Goal: Task Accomplishment & Management: Manage account settings

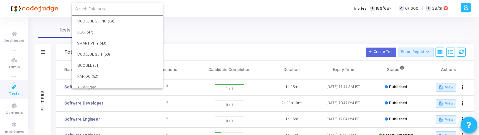
scroll to position [9596, 0]
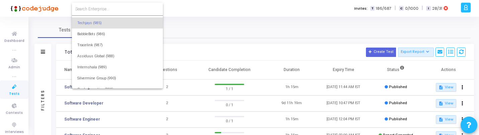
click at [107, 11] on input at bounding box center [117, 9] width 84 height 6
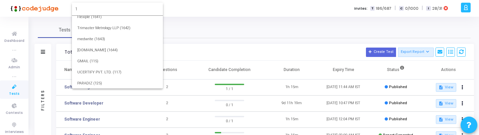
scroll to position [0, 0]
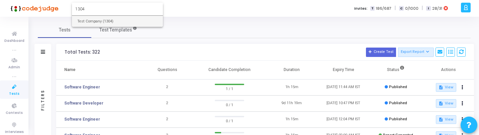
type input "1304"
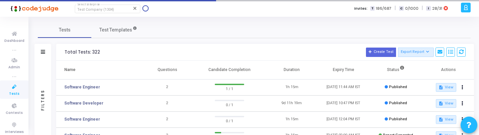
click at [13, 87] on icon at bounding box center [14, 87] width 14 height 8
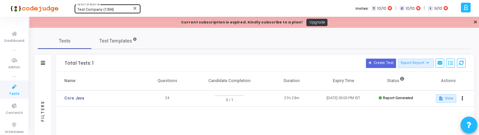
click at [97, 6] on div "Test Company (1304) Select Enterprise" at bounding box center [107, 8] width 60 height 10
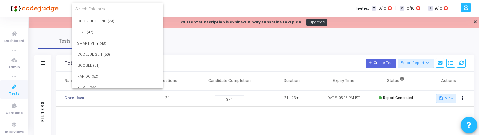
scroll to position [12080, 0]
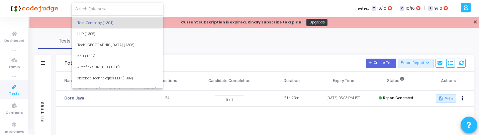
click at [103, 7] on input at bounding box center [117, 9] width 84 height 6
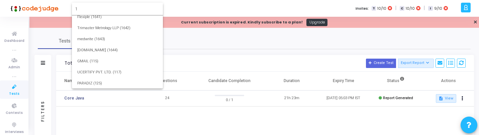
scroll to position [0, 0]
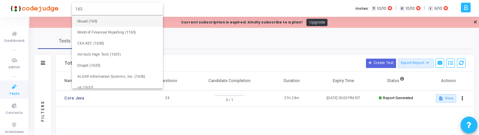
type input "163"
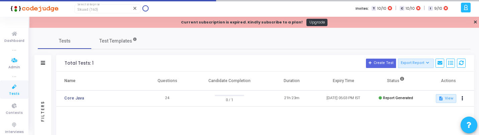
click at [9, 88] on icon at bounding box center [14, 87] width 14 height 8
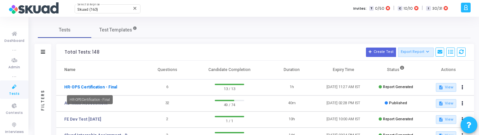
click at [95, 86] on link "HR-OPS Certification - Final" at bounding box center [90, 87] width 53 height 6
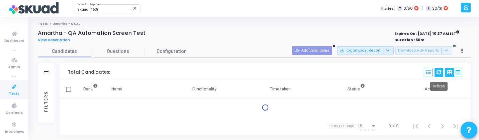
click at [435, 75] on button at bounding box center [439, 72] width 9 height 9
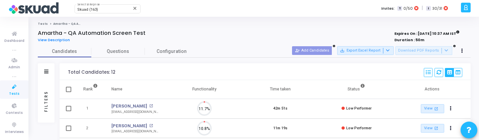
scroll to position [3, 3]
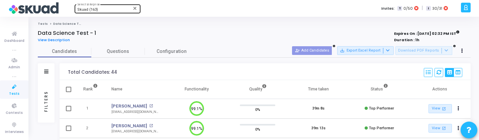
click at [100, 11] on div "Skuad (163)" at bounding box center [104, 10] width 54 height 4
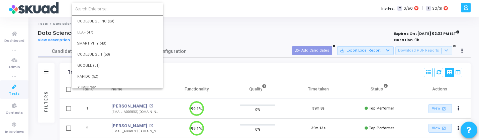
scroll to position [1180, 0]
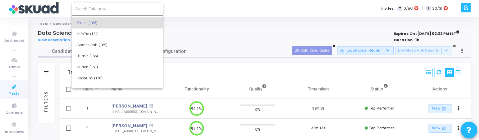
click at [105, 10] on input at bounding box center [117, 9] width 84 height 6
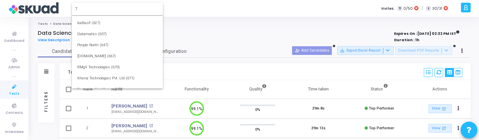
scroll to position [0, 0]
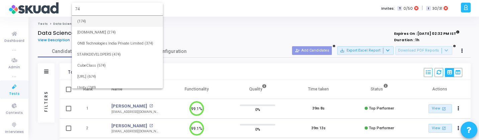
type input "74"
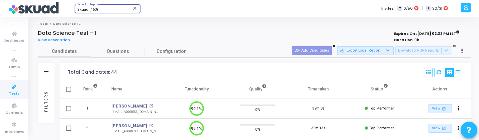
click at [110, 12] on div "Skuad (163) Select Enterprise" at bounding box center [107, 8] width 60 height 10
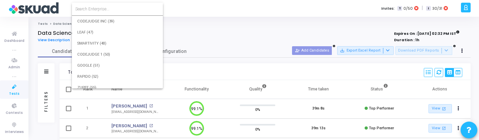
scroll to position [1180, 0]
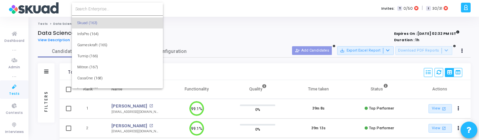
click at [110, 12] on form at bounding box center [117, 9] width 91 height 13
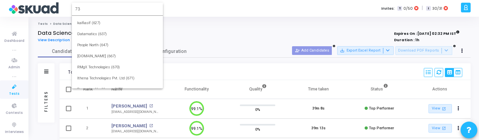
scroll to position [0, 0]
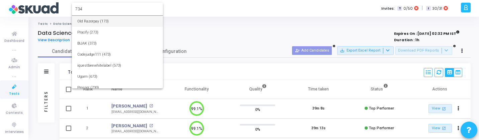
type input "734"
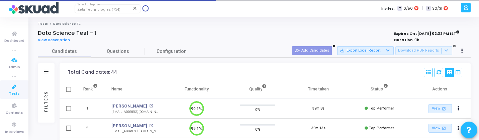
click at [7, 88] on icon at bounding box center [14, 87] width 14 height 8
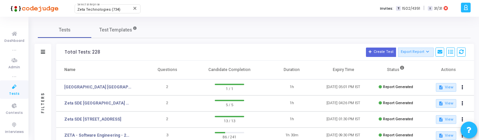
click at [118, 84] on td "Zeta Hyderabad hiring dummy test" at bounding box center [98, 87] width 85 height 16
click at [118, 85] on link "Zeta Hyderabad hiring dummy test" at bounding box center [97, 87] width 67 height 6
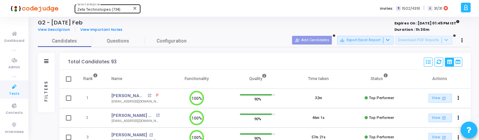
click at [116, 10] on span "Zeta Technologies (734)" at bounding box center [98, 9] width 43 height 4
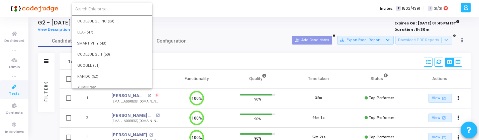
scroll to position [7321, 0]
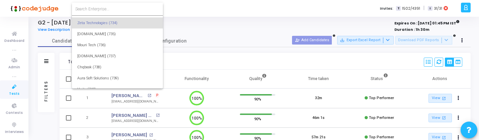
click at [116, 10] on input at bounding box center [117, 9] width 84 height 6
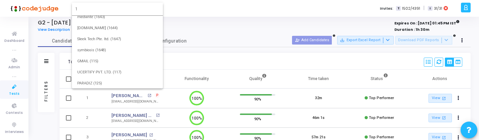
scroll to position [0, 0]
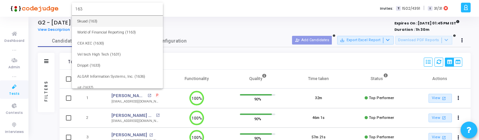
type input "163"
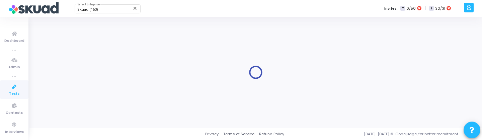
click at [184, 51] on div at bounding box center [256, 72] width 436 height 101
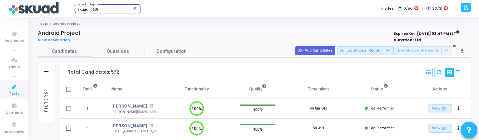
click at [102, 11] on div "Skuad (163)" at bounding box center [104, 10] width 54 height 4
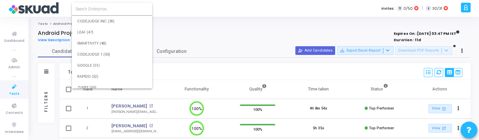
scroll to position [1180, 0]
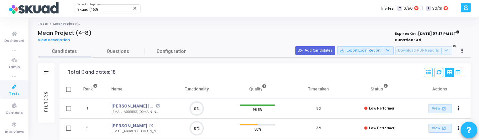
click at [99, 13] on div "Skuad (163) Select Enterprise close Invites: T 0/50 | I 30/31" at bounding box center [263, 8] width 392 height 17
click at [107, 9] on div "Skuad (163)" at bounding box center [104, 10] width 54 height 4
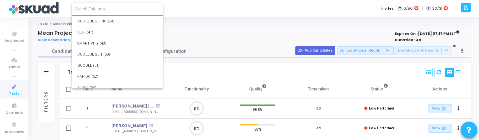
scroll to position [1180, 0]
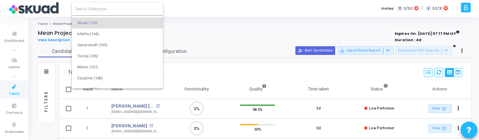
click at [107, 9] on input at bounding box center [117, 9] width 84 height 6
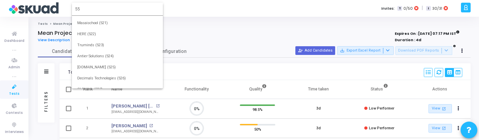
scroll to position [0, 0]
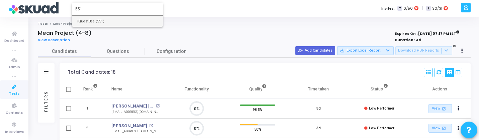
type input "551"
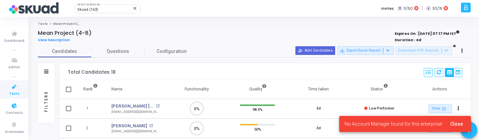
click at [15, 94] on span "Tests" at bounding box center [14, 94] width 10 height 6
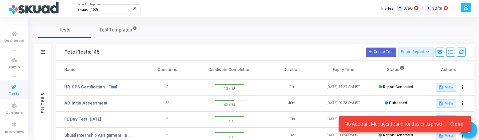
click at [17, 90] on icon at bounding box center [14, 87] width 14 height 8
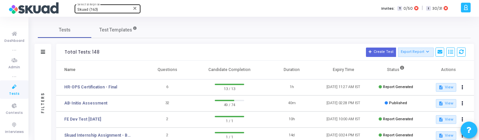
click at [102, 7] on div "Skuad (163) Select Enterprise" at bounding box center [107, 8] width 60 height 10
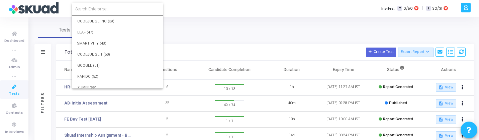
scroll to position [1180, 0]
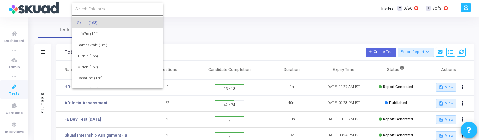
click at [103, 8] on input at bounding box center [117, 9] width 84 height 6
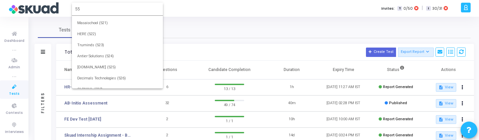
scroll to position [0, 0]
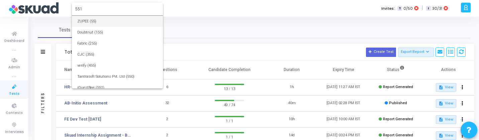
type input "551"
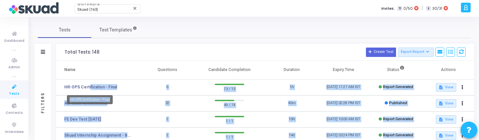
drag, startPoint x: 87, startPoint y: 86, endPoint x: 104, endPoint y: 101, distance: 22.0
click at [104, 101] on body "</div></div> Skuad (163) Select Enterprise close c cj Billings Subscribe to a p…" at bounding box center [239, 70] width 479 height 140
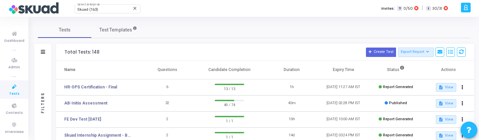
click at [192, 29] on div "Tests Test Templates" at bounding box center [254, 30] width 433 height 16
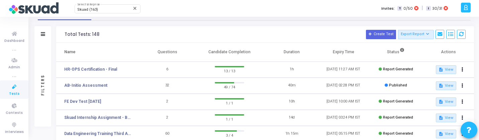
scroll to position [18, 0]
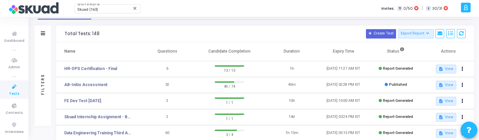
click at [41, 60] on div "Filters" at bounding box center [43, 84] width 6 height 74
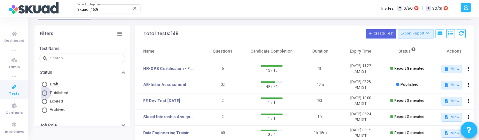
click at [53, 93] on span "Published" at bounding box center [59, 93] width 18 height 4
click at [47, 93] on input "Published" at bounding box center [44, 92] width 5 height 5
radio input "true"
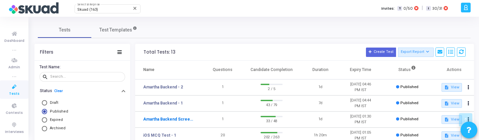
scroll to position [184, 0]
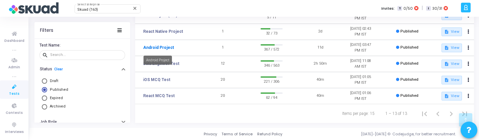
click at [151, 49] on link "Android Project" at bounding box center [158, 48] width 31 height 6
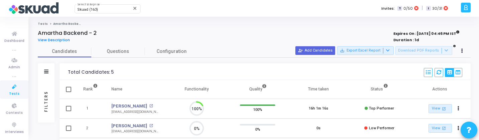
scroll to position [14, 17]
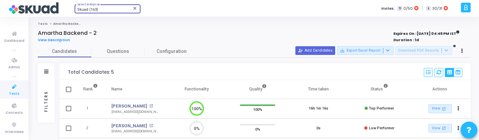
click at [116, 11] on div "Skuad (163)" at bounding box center [104, 10] width 54 height 4
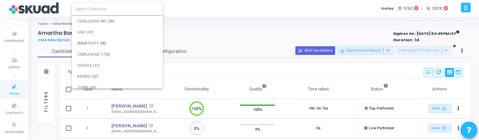
scroll to position [1180, 0]
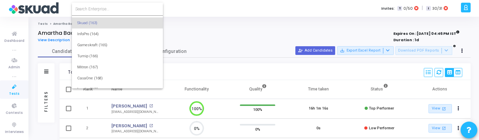
click at [117, 11] on input at bounding box center [117, 9] width 84 height 6
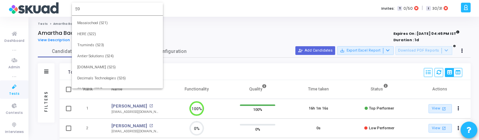
scroll to position [0, 0]
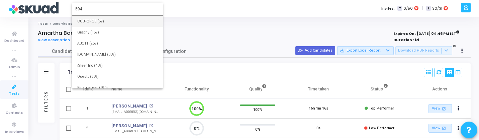
type input "594"
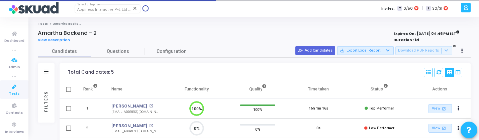
click at [13, 86] on icon at bounding box center [14, 87] width 14 height 8
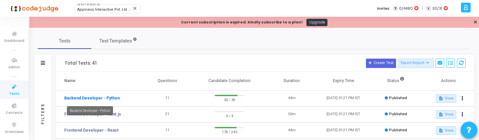
click at [96, 97] on link "Backend Developer - Python" at bounding box center [92, 98] width 56 height 6
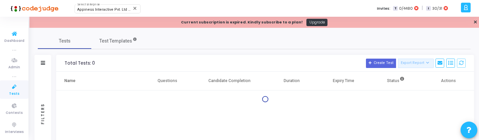
click at [43, 84] on div "Filters" at bounding box center [43, 114] width 6 height 74
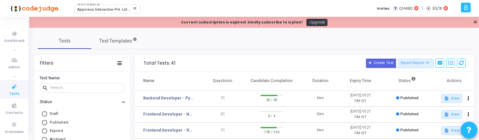
click at [60, 123] on span "Published" at bounding box center [59, 122] width 18 height 4
click at [47, 123] on input "Published" at bounding box center [44, 122] width 5 height 5
radio input "true"
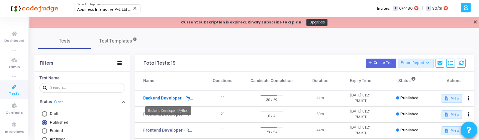
click at [164, 97] on link "Backend Developer - Python" at bounding box center [168, 98] width 50 height 6
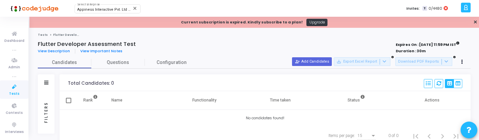
scroll to position [11, 0]
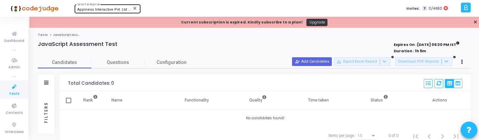
click at [100, 7] on div "Appiness Interactive Pvt. Ltd (594) Select Enterprise" at bounding box center [107, 8] width 60 height 10
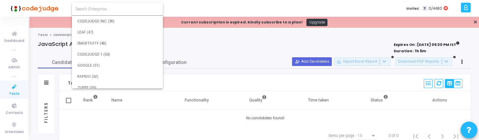
scroll to position [5807, 0]
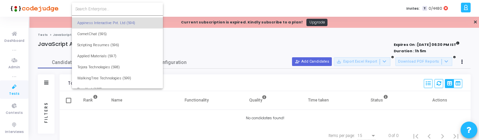
click at [116, 12] on form at bounding box center [117, 9] width 91 height 13
click at [113, 9] on input at bounding box center [117, 9] width 84 height 6
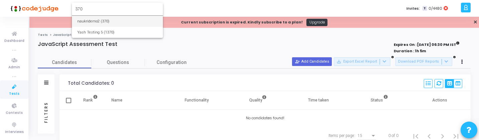
type input "370"
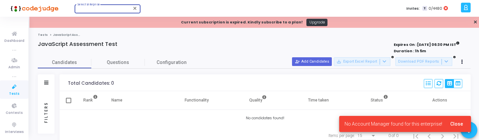
click at [15, 88] on icon at bounding box center [14, 87] width 14 height 8
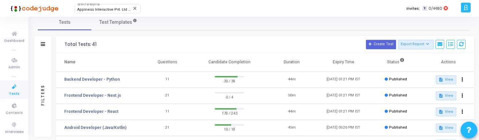
scroll to position [19, 0]
click at [97, 10] on span "Appiness Interactive Pvt. Ltd (594)" at bounding box center [107, 9] width 60 height 4
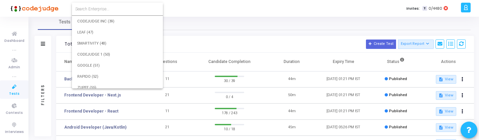
scroll to position [5807, 0]
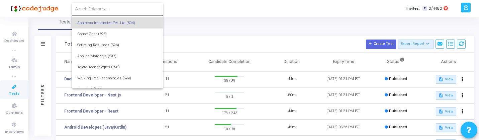
click at [100, 8] on input at bounding box center [117, 9] width 84 height 6
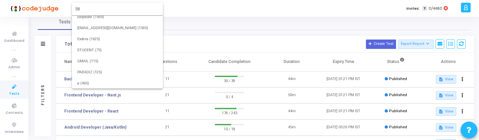
scroll to position [0, 0]
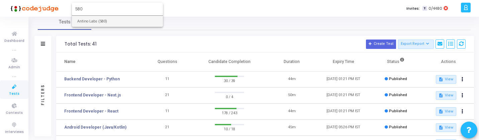
type input "580"
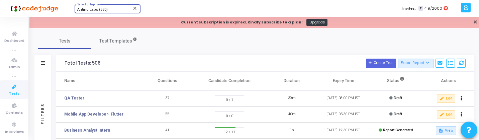
click at [45, 83] on div "Filters" at bounding box center [43, 114] width 6 height 74
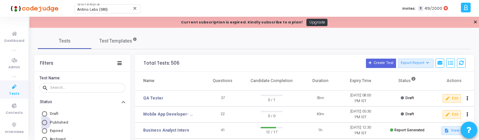
click at [56, 123] on span "Published" at bounding box center [59, 122] width 18 height 4
click at [47, 123] on input "Published" at bounding box center [44, 122] width 5 height 5
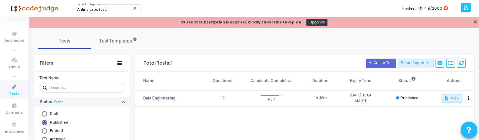
click at [58, 104] on link "Clear" at bounding box center [58, 102] width 9 height 4
radio input "false"
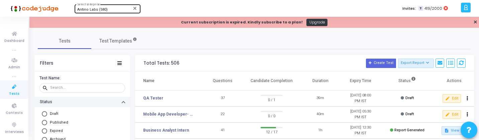
click at [108, 10] on div "Antino Labs (580)" at bounding box center [104, 10] width 54 height 4
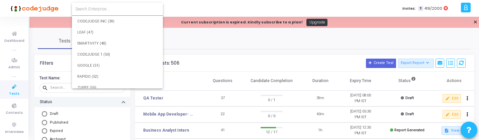
scroll to position [5653, 0]
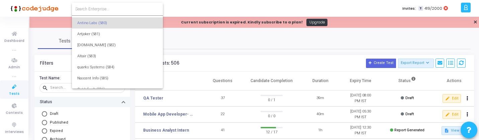
click at [108, 10] on input at bounding box center [117, 9] width 84 height 6
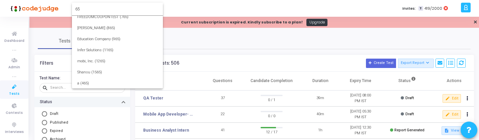
scroll to position [0, 0]
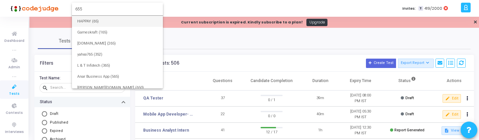
type input "655"
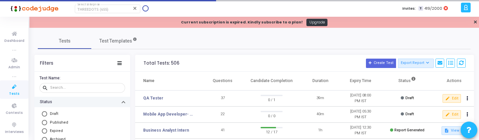
click at [15, 89] on icon at bounding box center [14, 87] width 14 height 8
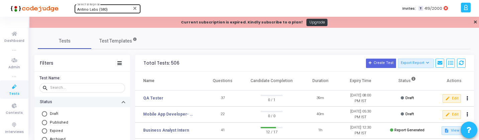
click at [105, 9] on span "Antino Labs (580)" at bounding box center [92, 9] width 30 height 4
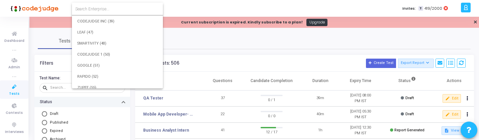
scroll to position [5653, 0]
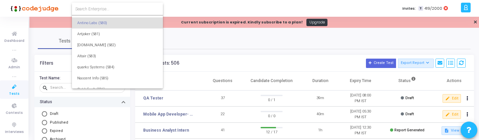
click at [110, 9] on input at bounding box center [117, 9] width 84 height 6
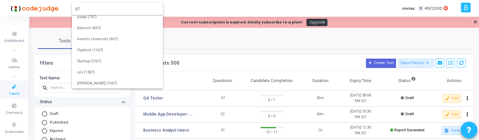
scroll to position [0, 0]
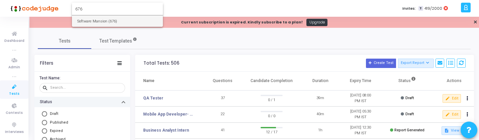
type input "676"
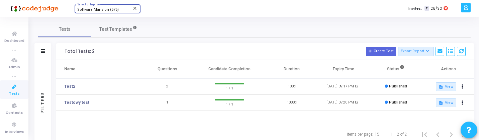
scroll to position [13, 0]
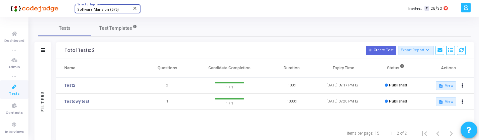
click at [106, 10] on span "Software Mansion (676)" at bounding box center [97, 9] width 41 height 4
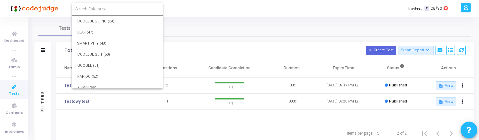
scroll to position [6691, 0]
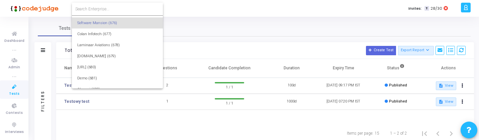
click at [107, 9] on input at bounding box center [117, 9] width 84 height 6
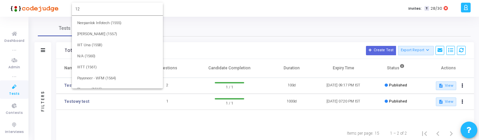
scroll to position [0, 0]
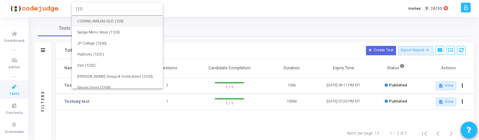
type input "120"
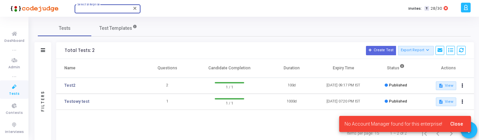
click at [104, 10] on div at bounding box center [104, 10] width 54 height 4
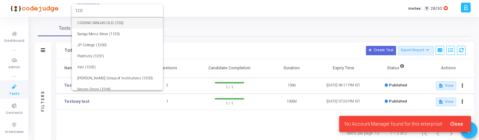
click at [104, 10] on input "120" at bounding box center [117, 11] width 84 height 6
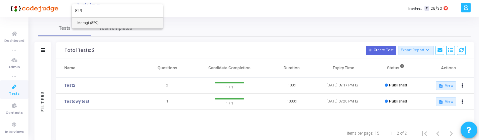
type input "829"
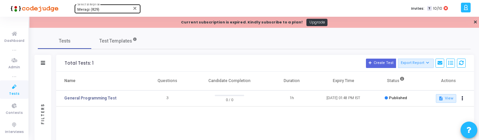
click at [105, 7] on div "Meragi (829) Select Enterprise" at bounding box center [107, 8] width 60 height 10
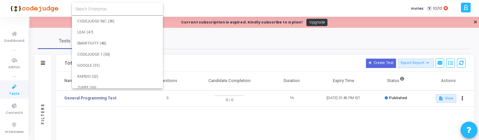
scroll to position [8337, 0]
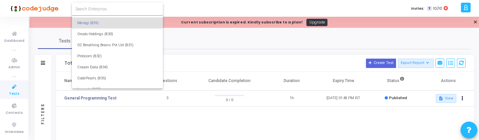
click at [107, 8] on input at bounding box center [117, 9] width 84 height 6
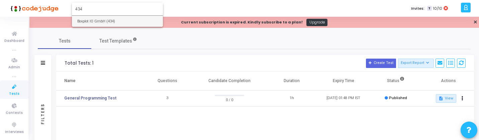
type input "434"
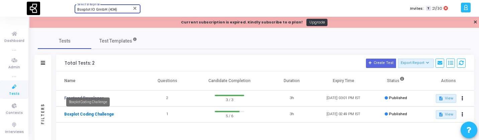
click at [102, 113] on link "Boxplot Coding Challenge" at bounding box center [89, 114] width 50 height 6
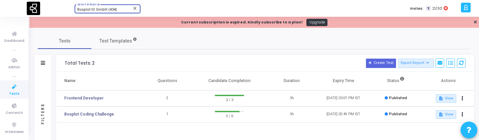
click at [106, 11] on span "Boxplot IO GmbH (434)" at bounding box center [97, 9] width 40 height 4
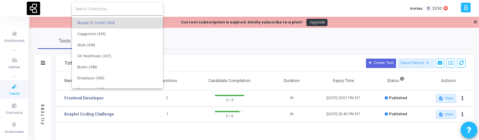
click at [15, 90] on div at bounding box center [239, 70] width 479 height 140
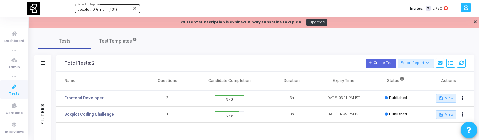
click at [96, 10] on span "Boxplot IO GmbH (434)" at bounding box center [97, 9] width 40 height 4
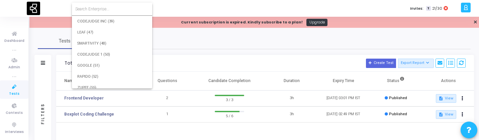
scroll to position [4085, 0]
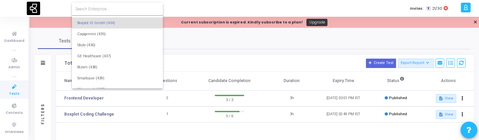
click at [99, 9] on input at bounding box center [117, 9] width 84 height 6
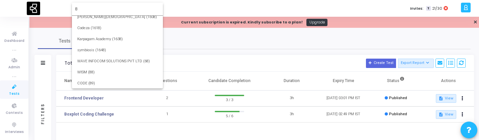
scroll to position [0, 0]
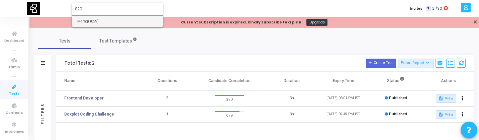
type input "829"
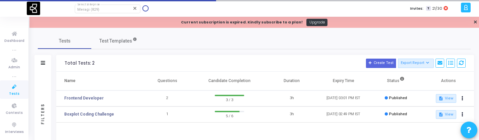
click at [14, 87] on icon at bounding box center [14, 87] width 14 height 8
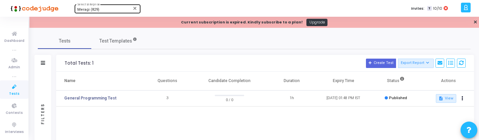
click at [108, 10] on div "Meragi (829)" at bounding box center [104, 10] width 54 height 4
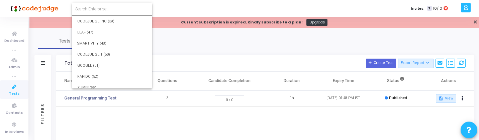
scroll to position [8337, 0]
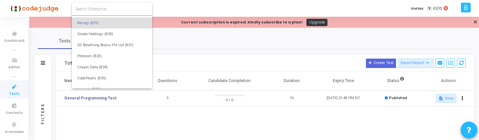
click at [108, 10] on input at bounding box center [112, 9] width 74 height 6
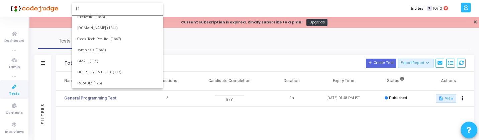
scroll to position [0, 0]
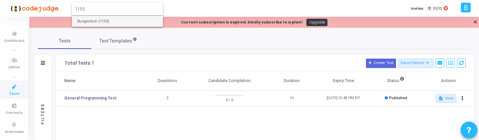
type input "1153"
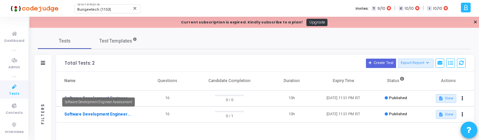
click at [120, 115] on link "Software Development Engineer Assessment" at bounding box center [97, 114] width 67 height 6
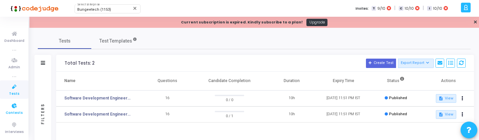
click at [17, 103] on icon at bounding box center [14, 106] width 14 height 8
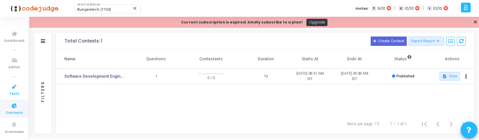
click at [18, 92] on link "Tests" at bounding box center [14, 89] width 28 height 18
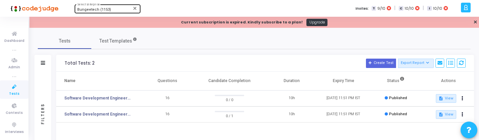
click at [111, 7] on div "Bungeetech (1153) Select Enterprise" at bounding box center [107, 8] width 60 height 10
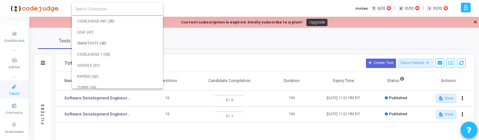
click at [114, 7] on input at bounding box center [117, 9] width 84 height 6
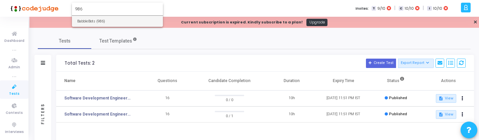
type input "986"
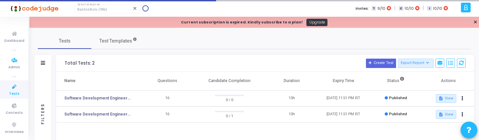
click at [16, 84] on icon at bounding box center [14, 87] width 14 height 8
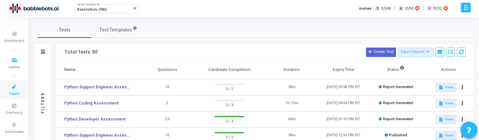
click at [45, 84] on div "Filters" at bounding box center [43, 103] width 6 height 74
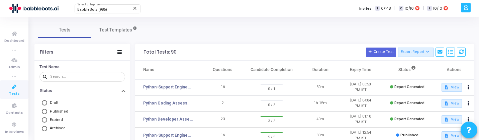
click at [63, 107] on mat-radio-button "Published" at bounding box center [82, 111] width 82 height 8
click at [63, 110] on span "Published" at bounding box center [59, 111] width 18 height 4
click at [47, 110] on input "Published" at bounding box center [44, 111] width 5 height 5
radio input "true"
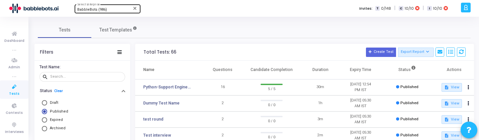
click at [102, 9] on span "BabbleBots (986)" at bounding box center [92, 9] width 30 height 4
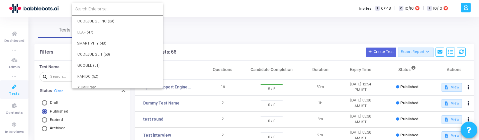
scroll to position [9607, 0]
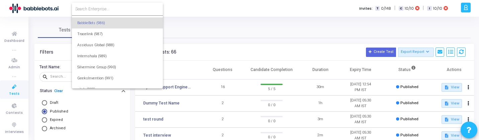
click at [102, 9] on input at bounding box center [117, 9] width 84 height 6
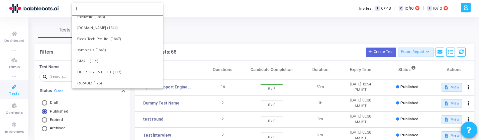
scroll to position [0, 0]
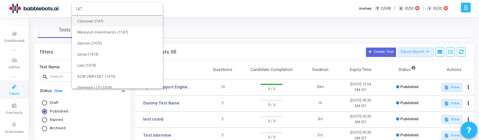
type input "147"
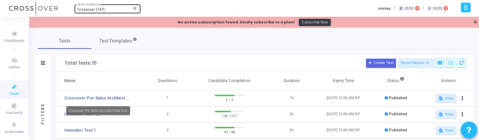
click at [80, 101] on mat-tooltip-component "Crossover Pre-Sales Architect Role Test" at bounding box center [98, 110] width 73 height 18
click at [77, 97] on link "Crossover Pre-Sales Architect Role Test" at bounding box center [97, 98] width 67 height 6
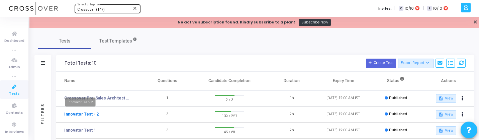
click at [90, 113] on link "Innovator Test - 2" at bounding box center [81, 114] width 34 height 6
click at [113, 10] on div "Crossover (147)" at bounding box center [104, 10] width 54 height 4
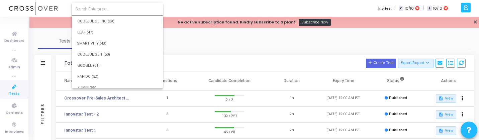
scroll to position [1014, 0]
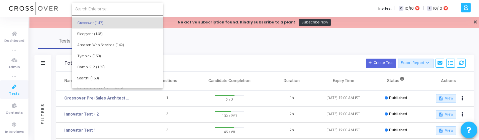
click at [113, 10] on input at bounding box center [117, 9] width 84 height 6
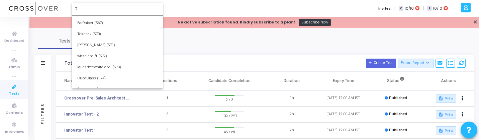
scroll to position [0, 0]
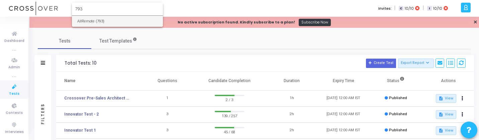
type input "793"
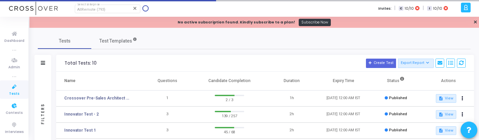
click at [14, 91] on span "Tests" at bounding box center [14, 94] width 10 height 6
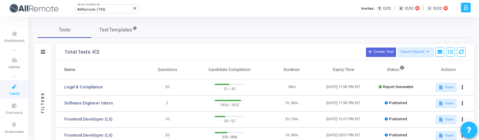
click at [46, 81] on div "Filters" at bounding box center [43, 103] width 6 height 74
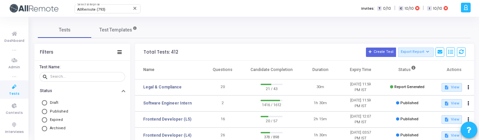
click at [58, 111] on span "Published" at bounding box center [59, 111] width 18 height 4
click at [47, 111] on input "Published" at bounding box center [44, 111] width 5 height 5
radio input "true"
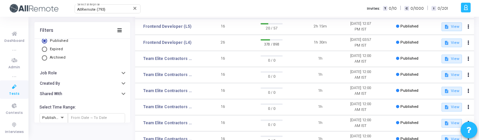
scroll to position [55, 0]
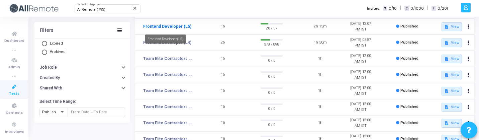
click at [161, 27] on link "Frontend Developer (L5)" at bounding box center [167, 26] width 48 height 6
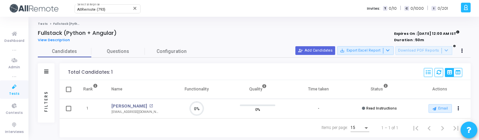
scroll to position [3, 3]
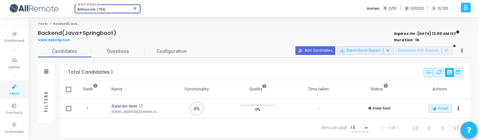
click at [104, 9] on div "AllRemote (793)" at bounding box center [104, 10] width 54 height 4
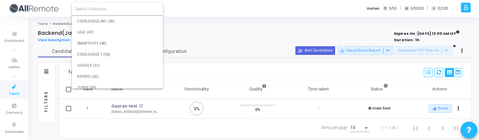
scroll to position [7972, 0]
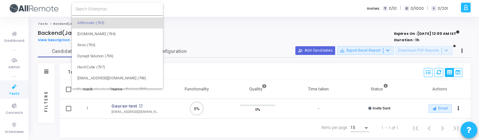
click at [104, 9] on input at bounding box center [117, 9] width 84 height 6
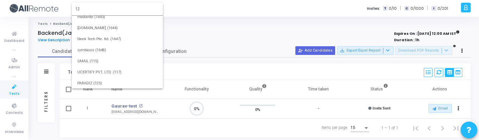
scroll to position [0, 0]
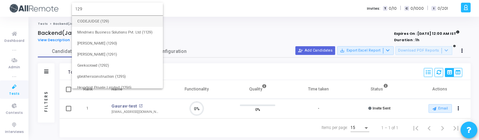
type input "129"
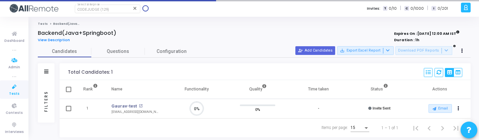
click at [5, 89] on link "Tests" at bounding box center [14, 89] width 28 height 18
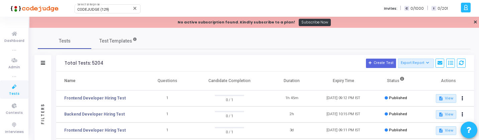
click at [43, 84] on div "Filters" at bounding box center [43, 114] width 6 height 74
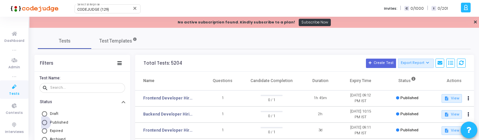
click at [61, 123] on span "Published" at bounding box center [59, 122] width 18 height 4
click at [47, 123] on input "Published" at bounding box center [44, 122] width 5 height 5
radio input "true"
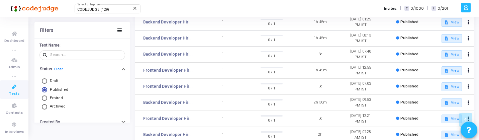
scroll to position [227, 0]
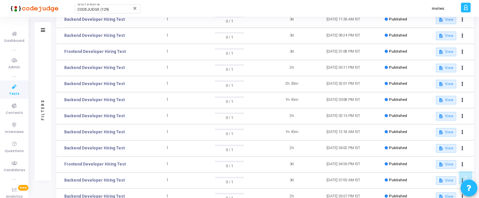
scroll to position [178, 0]
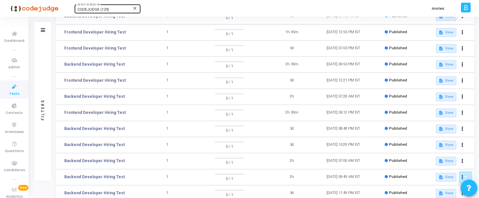
click at [91, 9] on span "CODEJUDGE (129)" at bounding box center [93, 9] width 32 height 4
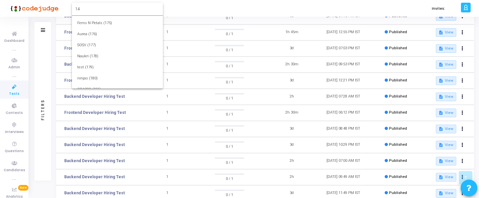
scroll to position [0, 0]
type input "147"
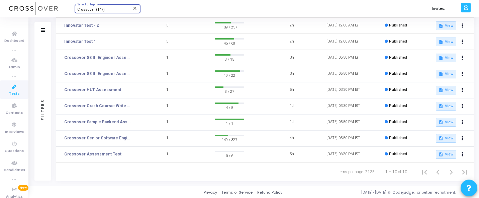
scroll to position [89, 0]
click at [109, 9] on div "Crossover (147)" at bounding box center [104, 10] width 54 height 4
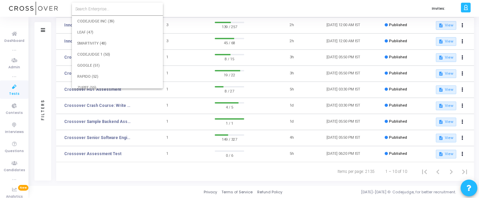
click at [109, 9] on input at bounding box center [117, 9] width 84 height 6
type input "163"
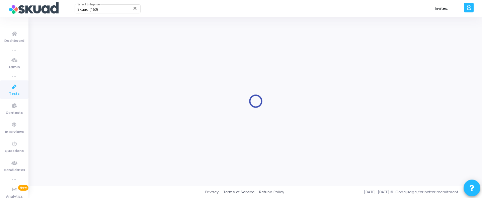
click at [17, 90] on icon at bounding box center [14, 87] width 14 height 8
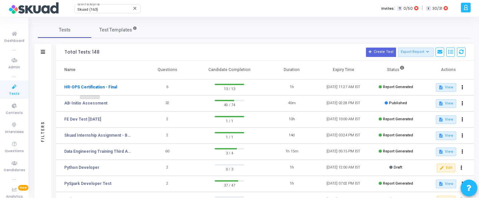
click at [106, 88] on link "HR-OPS Certification - Final" at bounding box center [90, 87] width 53 height 6
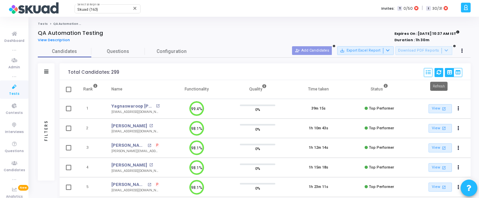
click at [438, 68] on button at bounding box center [439, 72] width 9 height 9
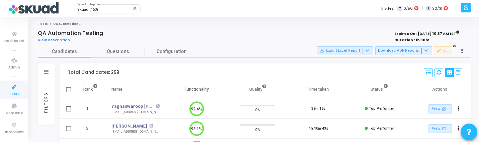
click at [405, 49] on button "Download PDF Reports" at bounding box center [403, 50] width 57 height 9
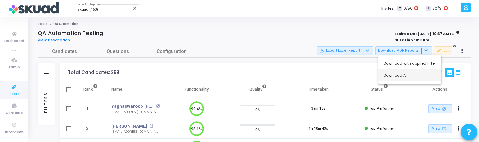
click at [397, 80] on button "Download All" at bounding box center [410, 75] width 63 height 12
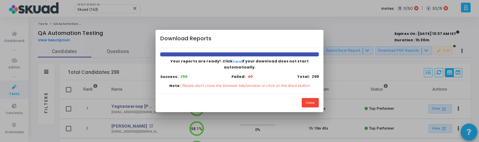
click at [309, 105] on div "Close" at bounding box center [240, 102] width 168 height 19
click at [309, 99] on button "Close" at bounding box center [310, 102] width 17 height 9
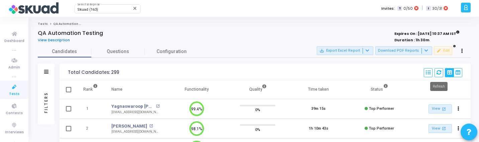
drag, startPoint x: 439, startPoint y: 74, endPoint x: 373, endPoint y: 77, distance: 65.6
click at [373, 77] on div "Total Candidates: 299 Select S No Name Questions Functionality Quality Time Tak…" at bounding box center [265, 71] width 411 height 17
click at [438, 71] on icon at bounding box center [439, 72] width 5 height 5
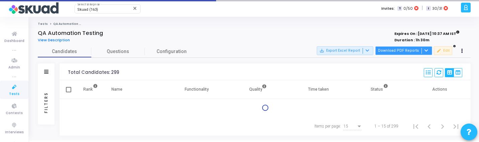
click at [401, 52] on button "Download PDF Reports" at bounding box center [403, 50] width 57 height 9
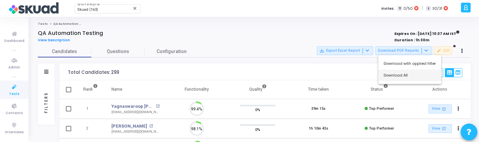
scroll to position [14, 17]
click at [394, 75] on button "Download All" at bounding box center [410, 75] width 63 height 12
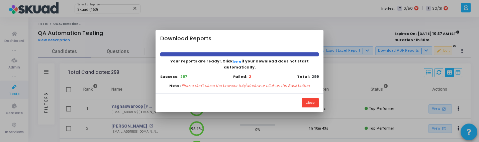
click at [208, 122] on div at bounding box center [239, 71] width 479 height 142
click at [306, 101] on button "Close" at bounding box center [310, 102] width 17 height 9
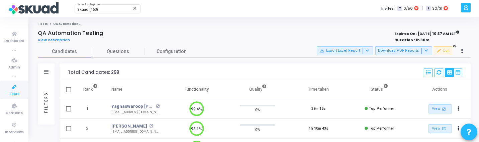
click at [43, 88] on div "Filters" at bounding box center [46, 102] width 6 height 74
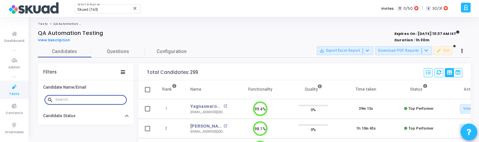
click at [78, 101] on input "text" at bounding box center [89, 99] width 69 height 4
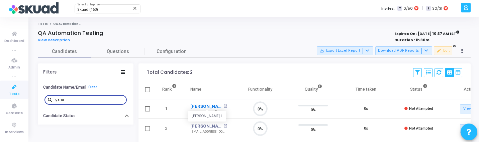
scroll to position [14, 17]
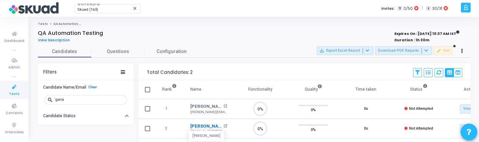
click at [198, 127] on link "Ganapati Bhat" at bounding box center [205, 125] width 31 height 7
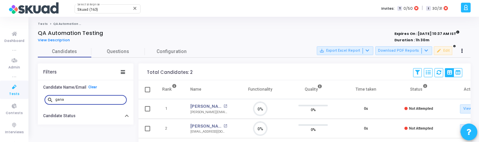
click at [93, 97] on input "gana" at bounding box center [89, 99] width 69 height 4
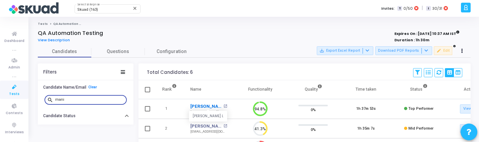
type input "mani"
click at [210, 107] on link "Manikandan L" at bounding box center [205, 106] width 31 height 7
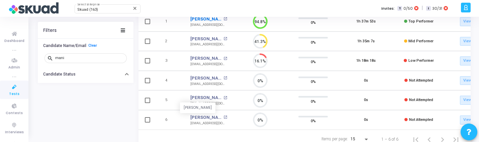
scroll to position [88, 0]
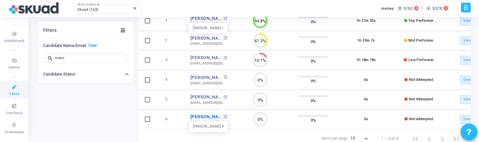
click at [206, 115] on link "Manikanta P" at bounding box center [205, 116] width 31 height 7
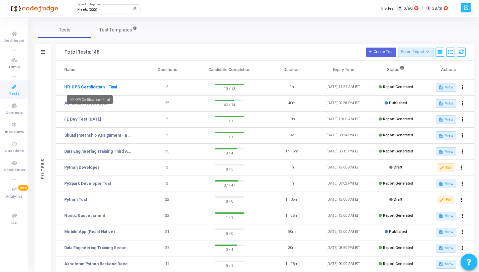
click at [89, 88] on link "HR-OPS Certification - Final" at bounding box center [90, 87] width 53 height 6
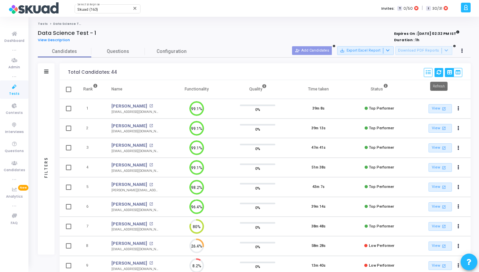
click at [440, 76] on button at bounding box center [439, 72] width 9 height 9
click at [408, 55] on div "save_alt Export Excel Report Download PDF Reports edit Edit" at bounding box center [392, 50] width 150 height 9
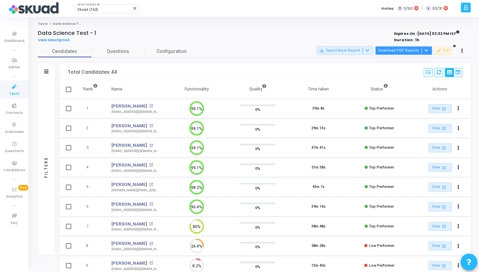
click at [408, 53] on button "Download PDF Reports" at bounding box center [403, 50] width 57 height 9
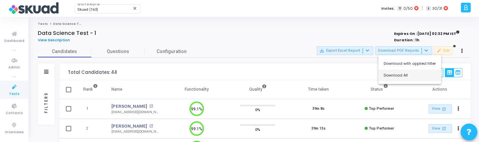
click at [400, 78] on button "Download All" at bounding box center [410, 75] width 63 height 12
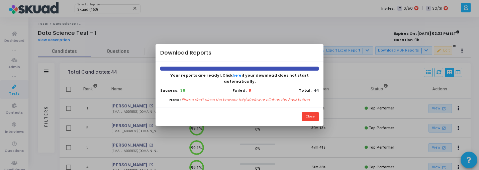
scroll to position [3, 3]
click at [306, 113] on button "Close" at bounding box center [310, 116] width 17 height 9
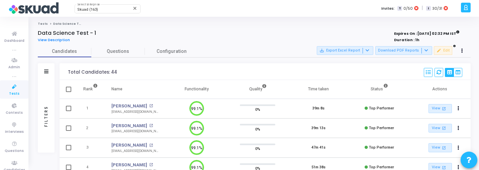
scroll to position [25, 0]
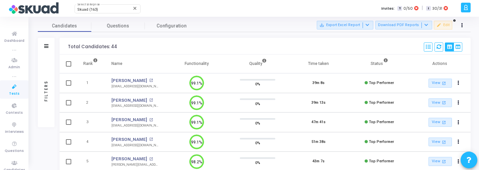
click at [43, 101] on div "Filters" at bounding box center [46, 91] width 6 height 74
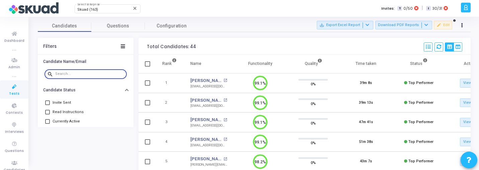
click at [82, 75] on input "text" at bounding box center [89, 74] width 69 height 4
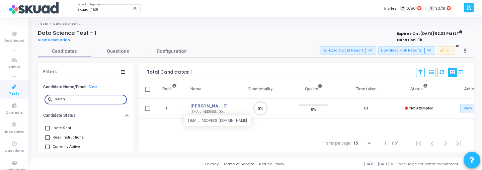
scroll to position [14, 17]
click at [197, 105] on link "Karan Gulati" at bounding box center [205, 106] width 31 height 7
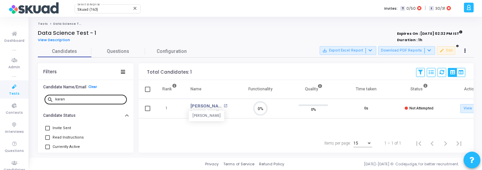
click at [72, 100] on input "karan" at bounding box center [89, 99] width 69 height 4
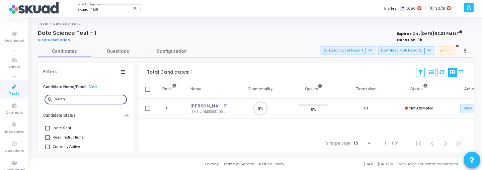
click at [72, 100] on input "karan" at bounding box center [89, 99] width 69 height 4
click at [196, 107] on link "Salman Azmi" at bounding box center [205, 106] width 31 height 7
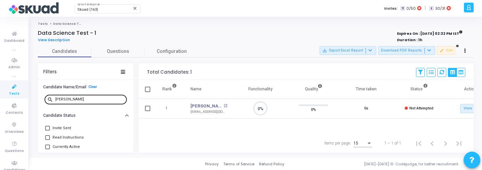
click at [65, 100] on input "salman" at bounding box center [89, 99] width 69 height 4
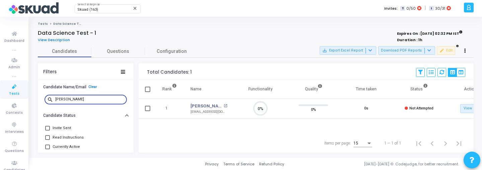
click at [65, 100] on input "salman" at bounding box center [89, 99] width 69 height 4
type input "l"
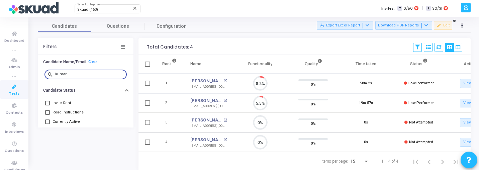
scroll to position [46, 0]
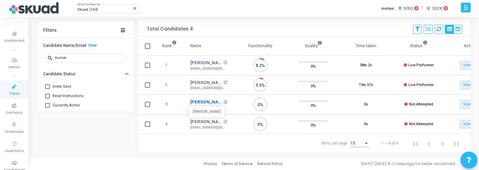
click at [206, 100] on link "Kumar Utakarsh" at bounding box center [205, 102] width 31 height 7
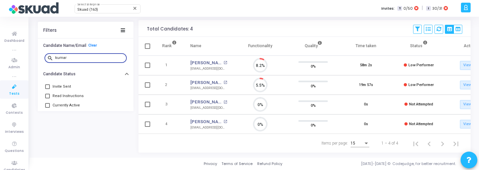
click at [76, 57] on input "kumar" at bounding box center [89, 58] width 69 height 4
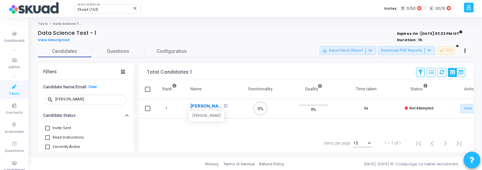
click at [201, 105] on link "Amit Jadhav" at bounding box center [205, 106] width 31 height 7
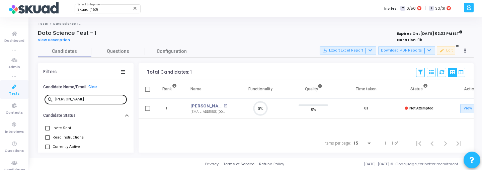
click at [63, 98] on input "amit" at bounding box center [89, 99] width 69 height 4
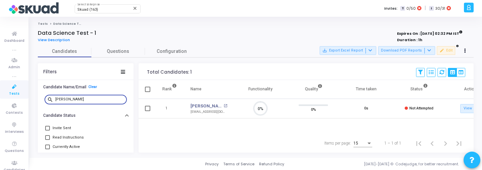
click at [63, 98] on input "amit" at bounding box center [89, 99] width 69 height 4
click at [202, 106] on link "Harshita Jain" at bounding box center [205, 106] width 31 height 7
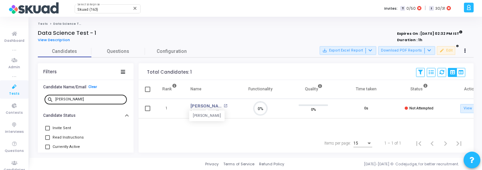
click at [74, 99] on input "harshi" at bounding box center [89, 99] width 69 height 4
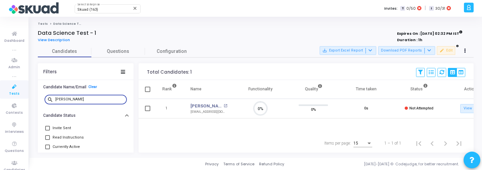
click at [74, 99] on input "harshi" at bounding box center [89, 99] width 69 height 4
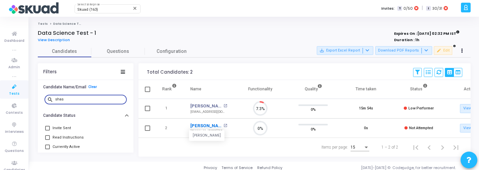
click at [206, 125] on link "Shashi Sharma" at bounding box center [205, 125] width 31 height 7
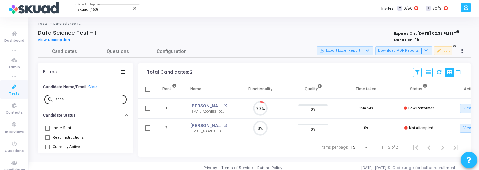
click at [71, 99] on input "shas" at bounding box center [89, 99] width 69 height 4
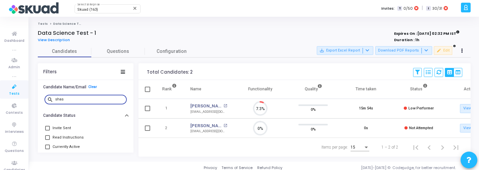
click at [71, 99] on input "shas" at bounding box center [89, 99] width 69 height 4
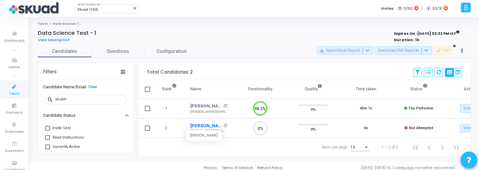
click at [208, 124] on link "Shubham Chouksey" at bounding box center [205, 125] width 31 height 7
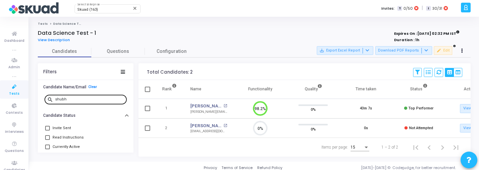
click at [73, 99] on input "shubh" at bounding box center [89, 99] width 69 height 4
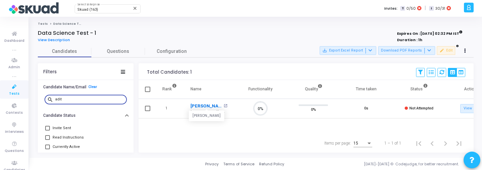
type input "adit"
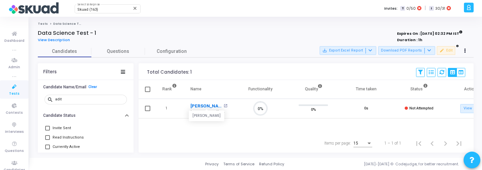
click at [211, 107] on link "[PERSON_NAME]" at bounding box center [205, 106] width 31 height 7
click at [94, 88] on link "Clear" at bounding box center [92, 87] width 9 height 4
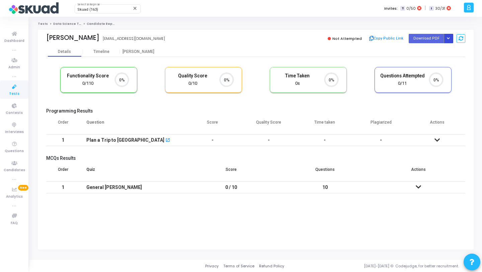
click at [450, 36] on button "Button group with nested dropdown" at bounding box center [448, 38] width 9 height 9
click at [425, 51] on button "Regenerate PDF" at bounding box center [427, 52] width 52 height 11
click at [446, 39] on button "Button group with nested dropdown" at bounding box center [448, 38] width 9 height 9
click at [426, 52] on button "Regenerate PDF" at bounding box center [427, 52] width 52 height 11
click at [448, 40] on icon "Button group with nested dropdown" at bounding box center [448, 38] width 3 height 3
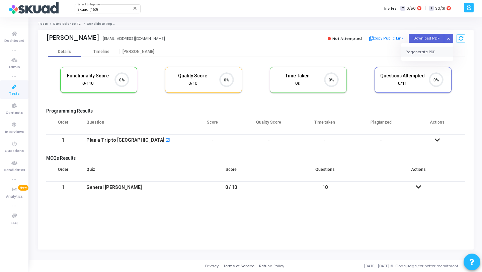
click at [429, 52] on button "Regenerate PDF" at bounding box center [427, 52] width 52 height 11
click at [448, 38] on icon "Button group with nested dropdown" at bounding box center [448, 38] width 3 height 3
click at [425, 54] on button "Regenerate PDF" at bounding box center [427, 52] width 52 height 11
click at [450, 36] on button "Button group with nested dropdown" at bounding box center [448, 38] width 9 height 9
click at [426, 54] on button "Regenerate PDF" at bounding box center [427, 52] width 52 height 11
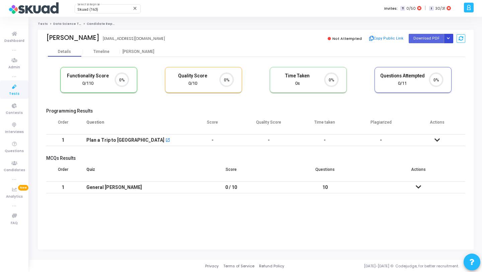
click at [449, 36] on button "Button group with nested dropdown" at bounding box center [448, 38] width 9 height 9
click at [434, 46] on div "Regenerate PDF" at bounding box center [427, 52] width 52 height 18
click at [433, 48] on button "Regenerate PDF" at bounding box center [427, 52] width 52 height 11
click at [445, 38] on button "Button group with nested dropdown" at bounding box center [448, 38] width 9 height 9
click at [433, 52] on button "Regenerate PDF" at bounding box center [427, 52] width 52 height 11
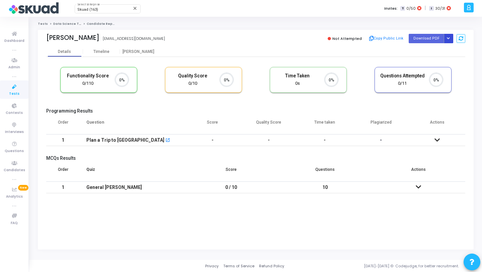
click at [447, 37] on icon "Button group with nested dropdown" at bounding box center [448, 38] width 3 height 3
click at [431, 53] on button "Regenerate PDF" at bounding box center [427, 52] width 52 height 11
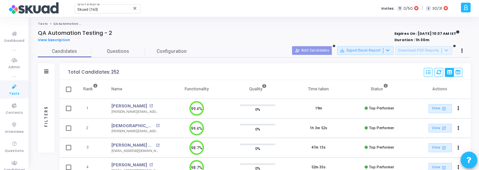
click at [296, 9] on div "Skuad (163) Select Enterprise close Invites: T 0/50 | I 30/31" at bounding box center [263, 8] width 392 height 17
click at [438, 77] on mat-tooltip-component "Refresh" at bounding box center [439, 86] width 27 height 18
click at [441, 72] on button at bounding box center [439, 72] width 9 height 9
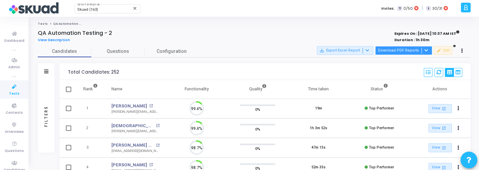
scroll to position [14, 17]
click at [414, 52] on button "Download PDF Reports" at bounding box center [403, 50] width 57 height 9
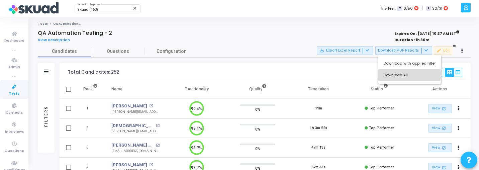
click at [405, 75] on button "Download All" at bounding box center [410, 75] width 63 height 12
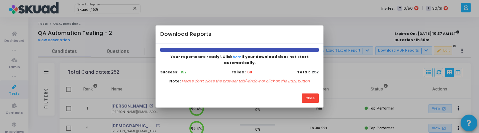
scroll to position [3, 3]
click at [319, 93] on button "Close" at bounding box center [310, 97] width 17 height 9
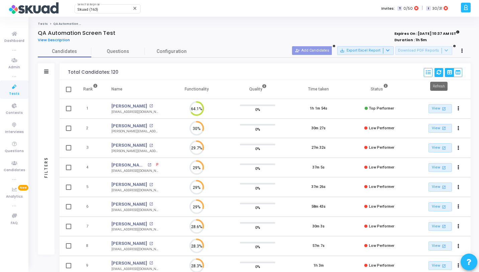
click at [440, 75] on icon at bounding box center [439, 72] width 5 height 5
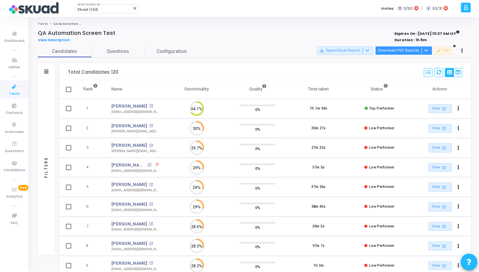
click at [411, 53] on button "Download PDF Reports" at bounding box center [403, 50] width 57 height 9
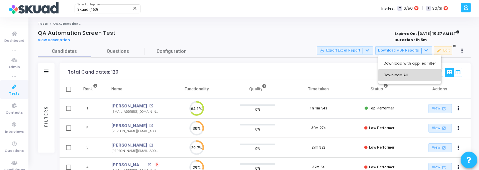
click at [417, 76] on button "Download All" at bounding box center [410, 75] width 63 height 12
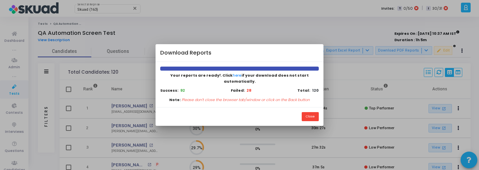
click at [341, 14] on div at bounding box center [239, 85] width 479 height 170
click at [312, 112] on button "Close" at bounding box center [310, 116] width 17 height 9
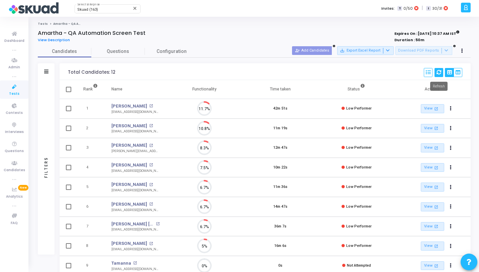
click at [439, 69] on button at bounding box center [439, 72] width 9 height 9
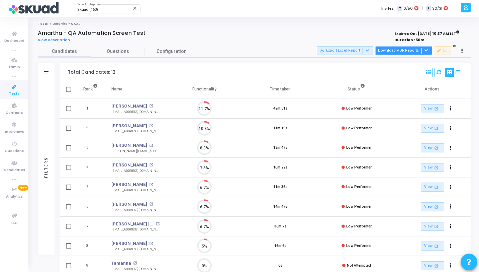
click at [422, 50] on div at bounding box center [426, 51] width 8 height 6
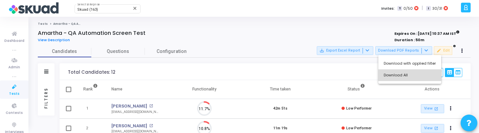
click at [416, 73] on button "Download All" at bounding box center [410, 75] width 63 height 12
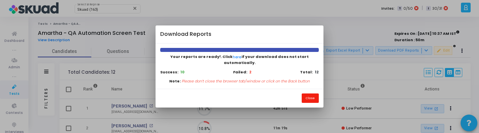
click at [309, 95] on button "Close" at bounding box center [310, 97] width 17 height 9
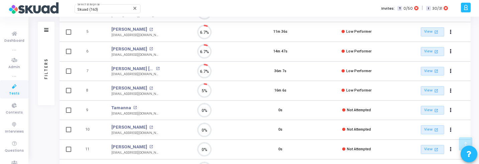
scroll to position [156, 0]
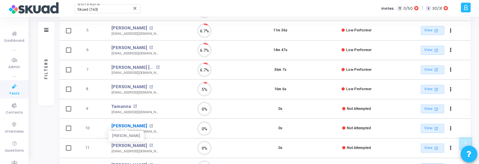
click at [118, 126] on link "Madhan" at bounding box center [129, 126] width 36 height 7
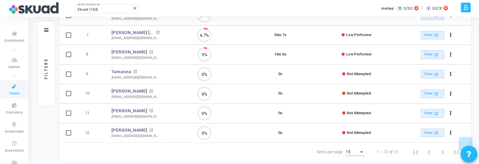
scroll to position [205, 0]
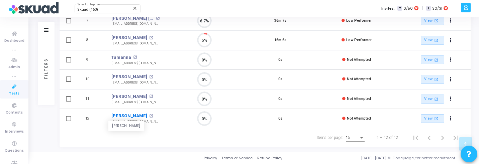
click at [132, 113] on link "Chirag Chopra" at bounding box center [129, 116] width 36 height 7
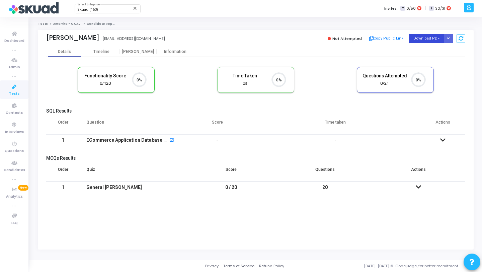
scroll to position [14, 17]
click at [450, 36] on button "Button group with nested dropdown" at bounding box center [448, 38] width 9 height 9
click at [438, 47] on button "Regenerate PDF" at bounding box center [427, 52] width 52 height 11
click at [451, 40] on button "Button group with nested dropdown" at bounding box center [448, 38] width 9 height 9
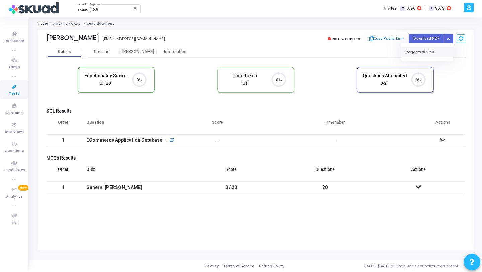
click at [432, 55] on button "Regenerate PDF" at bounding box center [427, 52] width 52 height 11
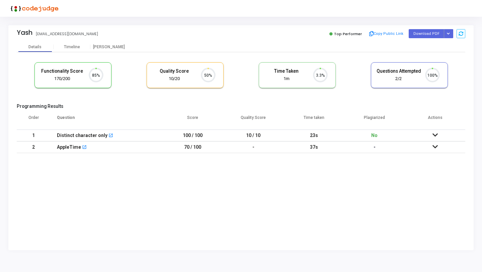
scroll to position [14, 17]
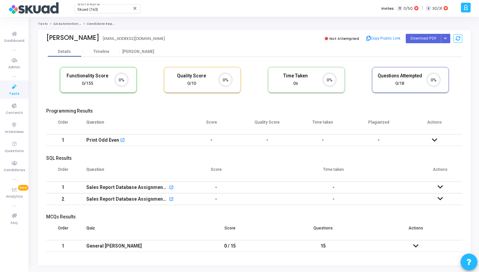
click at [463, 23] on ol "Tests QA Automation Testing Candidate Report" at bounding box center [254, 24] width 433 height 4
click at [448, 34] on button "Button group with nested dropdown" at bounding box center [445, 38] width 9 height 9
click at [428, 51] on button "Regenerate PDF" at bounding box center [425, 52] width 52 height 11
click at [444, 39] on icon "Button group with nested dropdown" at bounding box center [445, 38] width 3 height 3
click at [432, 47] on button "Regenerate PDF" at bounding box center [425, 52] width 52 height 11
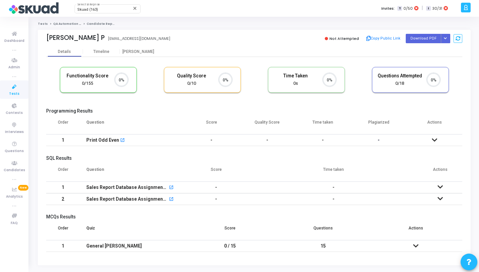
click at [295, 30] on div "[PERSON_NAME] P [EMAIL_ADDRESS][DOMAIN_NAME] Not Attempted Copy Public Link Dow…" at bounding box center [254, 38] width 416 height 17
